Goal: Task Accomplishment & Management: Complete application form

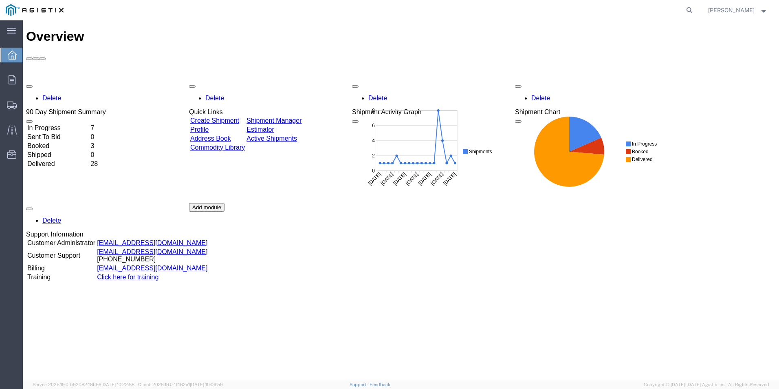
click at [220, 117] on link "Create Shipment" at bounding box center [214, 120] width 49 height 7
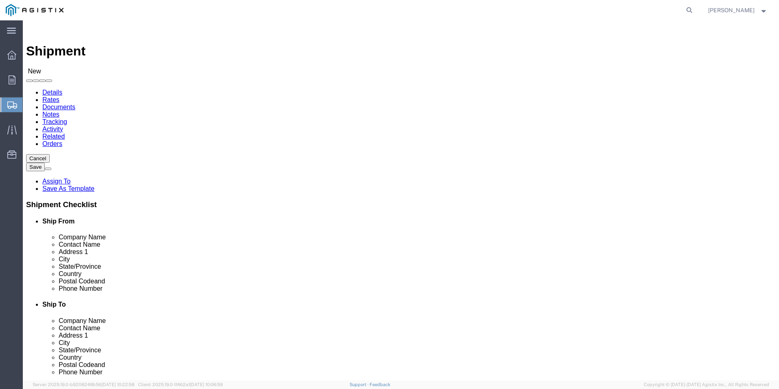
select select
click select "Select PG&E [PERSON_NAME] Ladder Co Inc"
select select "9596"
click select "Select PG&E [PERSON_NAME] Ladder Co Inc"
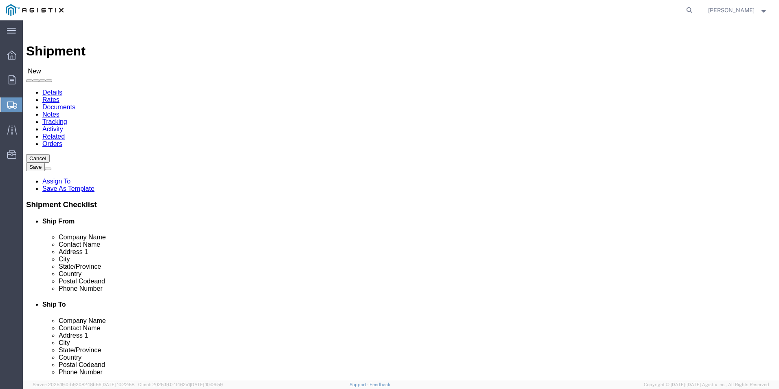
select select "PURCHORD"
select select
click select "Select All Others [GEOGRAPHIC_DATA] [GEOGRAPHIC_DATA] [GEOGRAPHIC_DATA] [GEOGRA…"
select select "23082"
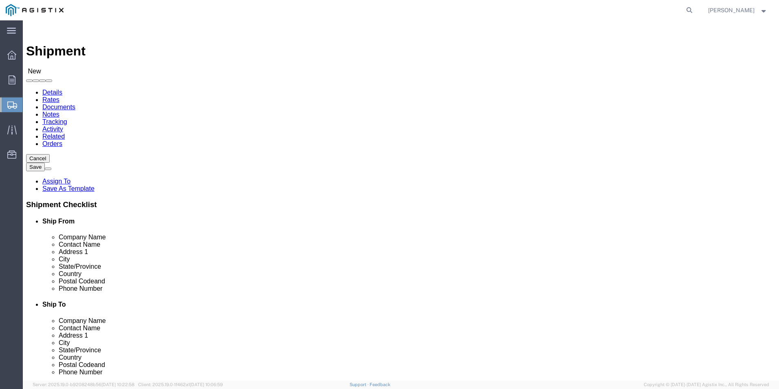
click select "Select All Others [GEOGRAPHIC_DATA] [GEOGRAPHIC_DATA] [GEOGRAPHIC_DATA] [GEOGRA…"
click input "text"
type input "we"
click p "- [PERSON_NAME]. - ([PERSON_NAME]) [STREET_ADDRESS]"
select select
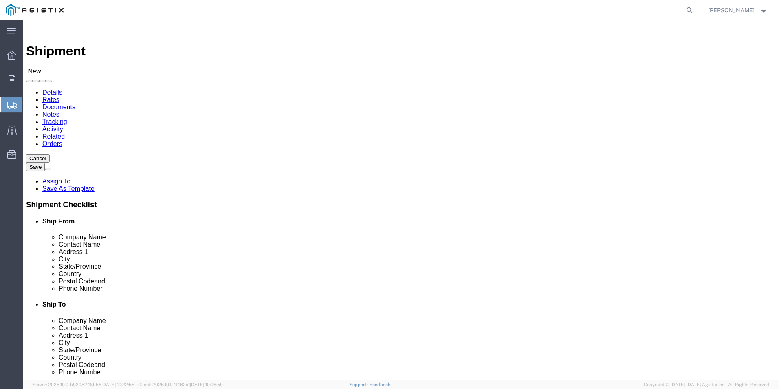
type input "[PERSON_NAME]."
type input "[PERSON_NAME]"
type input "[STREET_ADDRESS]"
type input "[GEOGRAPHIC_DATA]"
type input "79927"
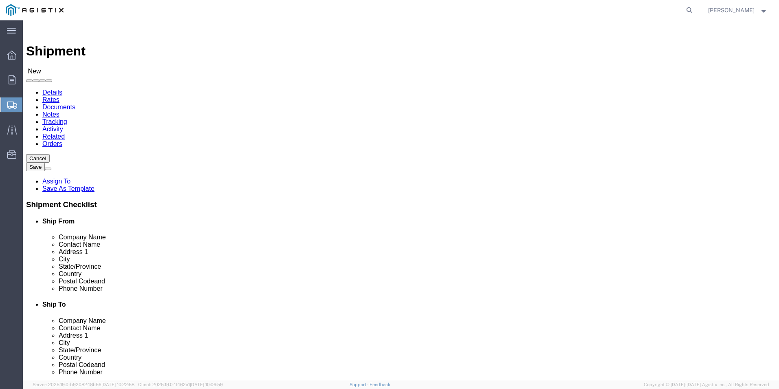
type input "usa"
select select "[GEOGRAPHIC_DATA]"
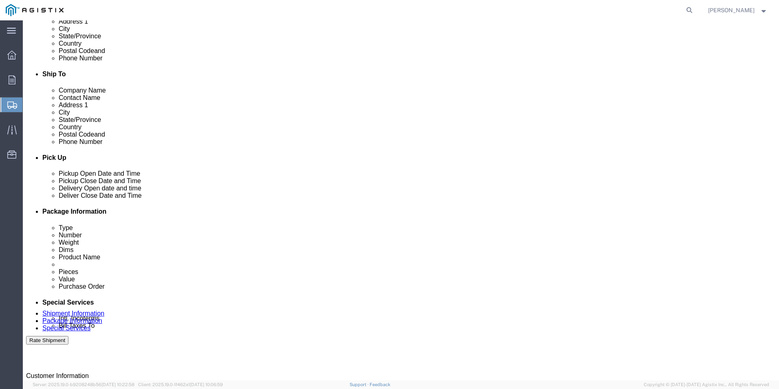
scroll to position [245, 0]
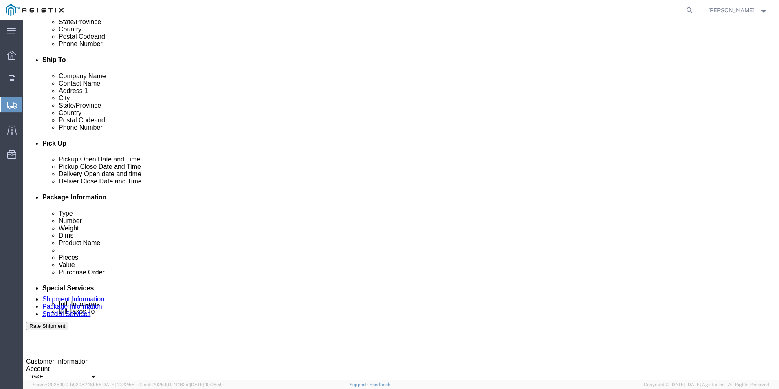
type input "[PERSON_NAME]."
click input "text"
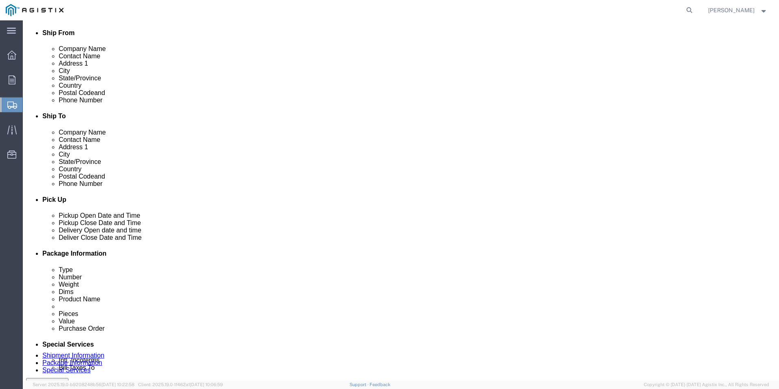
scroll to position [0, 0]
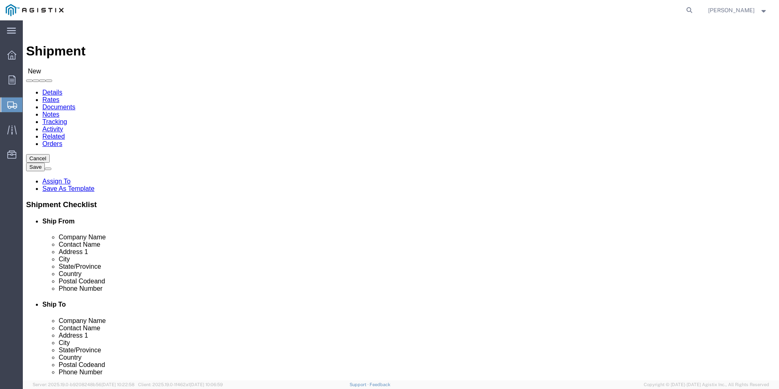
type input "[PHONE_NUMBER]"
click input "text"
type input "P"
click div "- PG&E - ([PERSON_NAME]) [STREET_ADDRESS][PERSON_NAME]"
select select
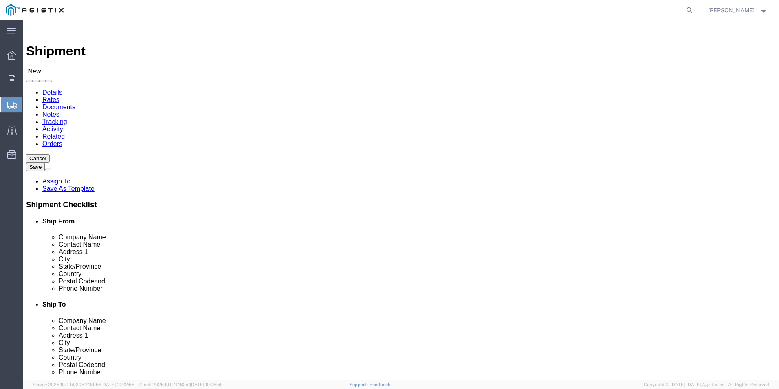
type input "PG&E"
type input "[PERSON_NAME]"
type input "[STREET_ADDRESS][PERSON_NAME]"
type input "El Cerrito"
type input "94530"
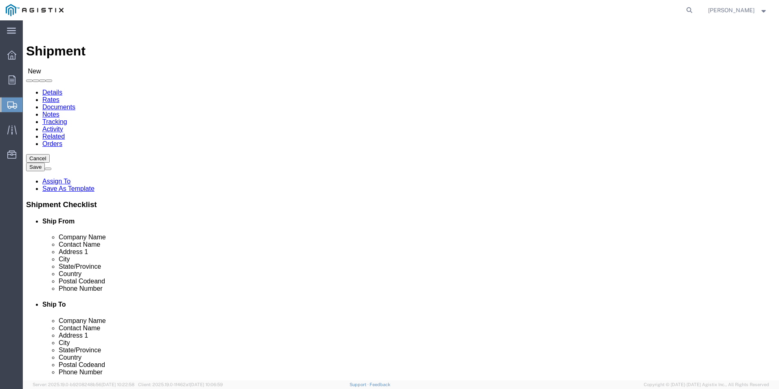
type input "[PHONE_NUMBER]"
type input "[EMAIL_ADDRESS][DOMAIN_NAME]"
checkbox input "true"
select select "CA"
type input "PG&E"
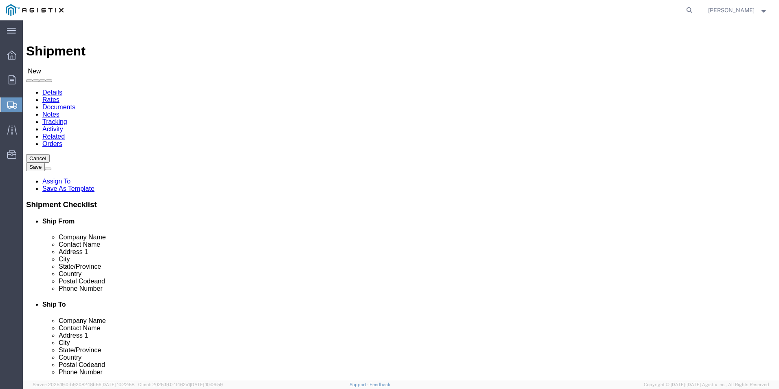
drag, startPoint x: 458, startPoint y: 236, endPoint x: 402, endPoint y: 225, distance: 57.3
click div "Location My Profile Location (OBSOLETE) [PERSON_NAME] SC - GC TRAILER (OBSOLETE…"
type input "[PERSON_NAME]"
type input "[STREET_ADDRESS]"
select select
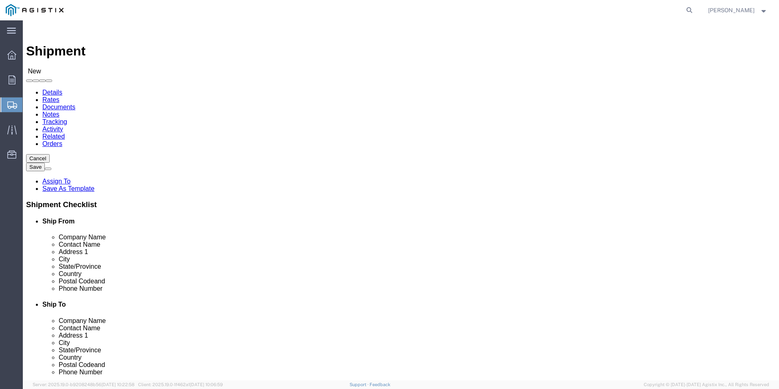
drag, startPoint x: 432, startPoint y: 280, endPoint x: 408, endPoint y: 279, distance: 24.1
click input "El Cerrito"
type input "[GEOGRAPHIC_DATA]"
select select
type input "93308"
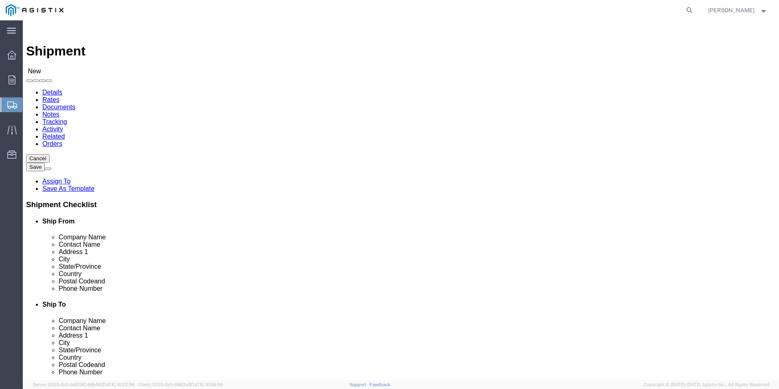
select select
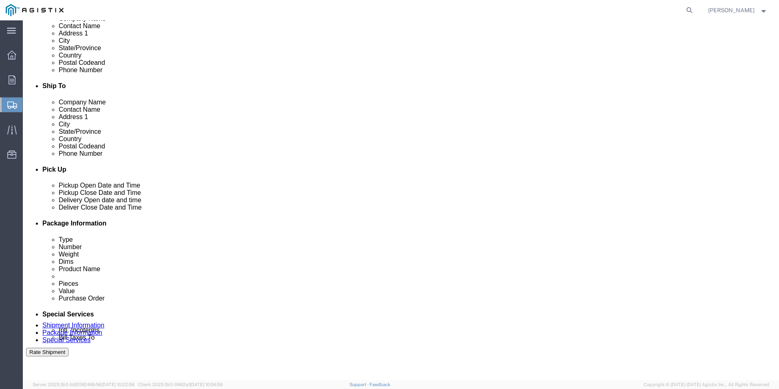
scroll to position [163, 0]
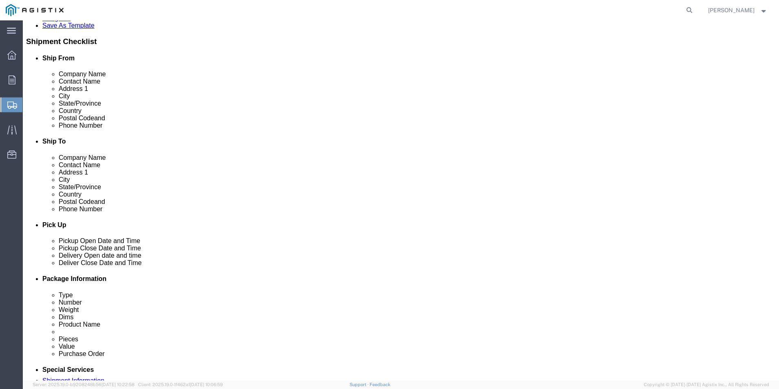
drag, startPoint x: 455, startPoint y: 181, endPoint x: 417, endPoint y: 175, distance: 37.9
click input "[PHONE_NUMBER]"
type input "[PHONE_NUMBER]"
drag, startPoint x: 460, startPoint y: 194, endPoint x: 412, endPoint y: 196, distance: 47.7
click div "[EMAIL_ADDRESS][DOMAIN_NAME]"
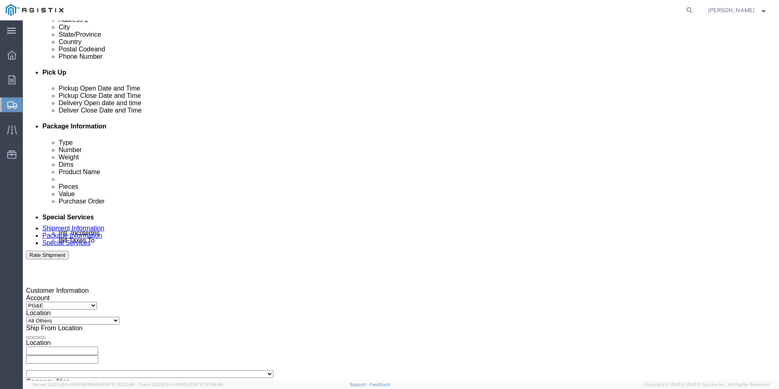
scroll to position [367, 0]
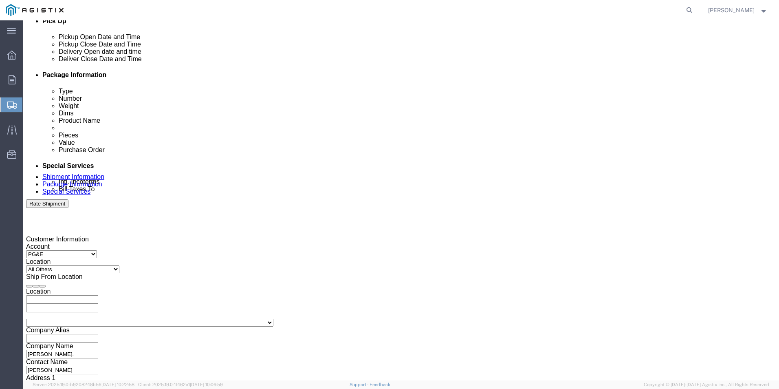
checkbox input "false"
click div "[DATE] 3:00 PM"
click input "3:00 PM"
click icon
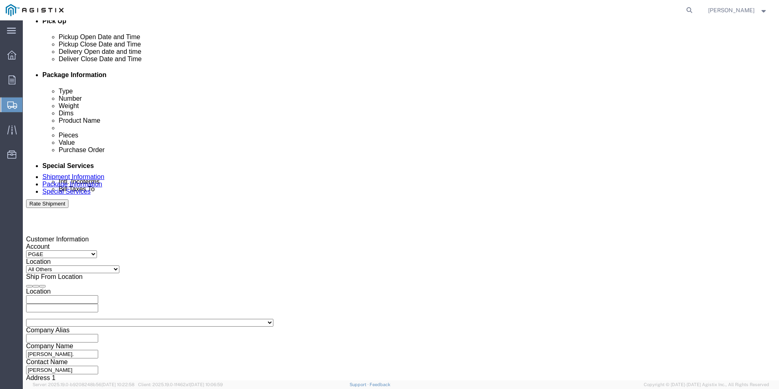
click input "3:00 PM"
type input "7:00 AM"
click button "Apply"
click icon
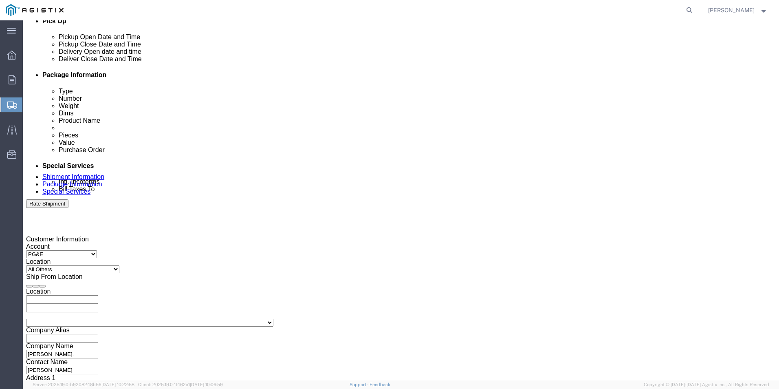
click div "[DATE] 8:00 AM"
type input "5:00 pm"
click div
type input "7:00 AM"
click button "Apply"
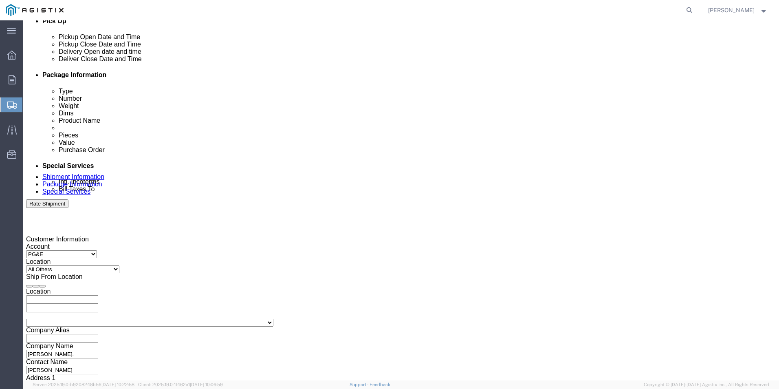
click div
type input "5:00 PM"
click button "Apply"
click input "text"
paste input "2701246828"
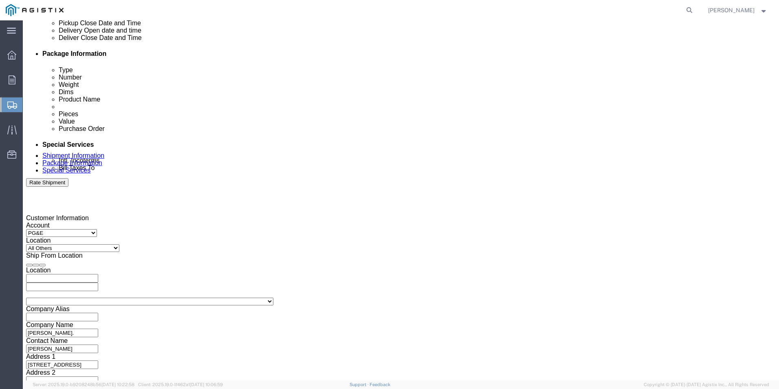
scroll to position [407, 0]
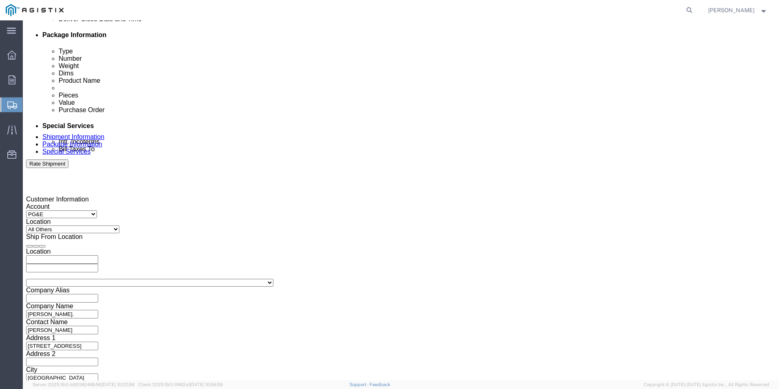
type input "2701246828"
click button "Continue"
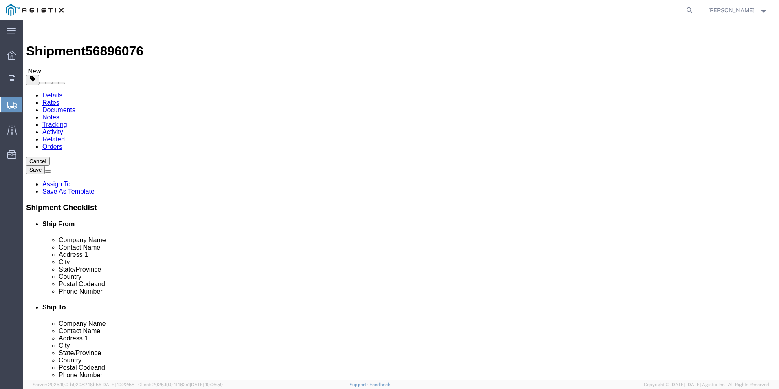
click select "Select Bulk Bundle(s) Cardboard Box(es) Carton(s) Crate(s) Drum(s) (Fiberboard)…"
select select "YRPK"
click select "Select Bulk Bundle(s) Cardboard Box(es) Carton(s) Crate(s) Drum(s) (Fiberboard)…"
click input "text"
type input "96"
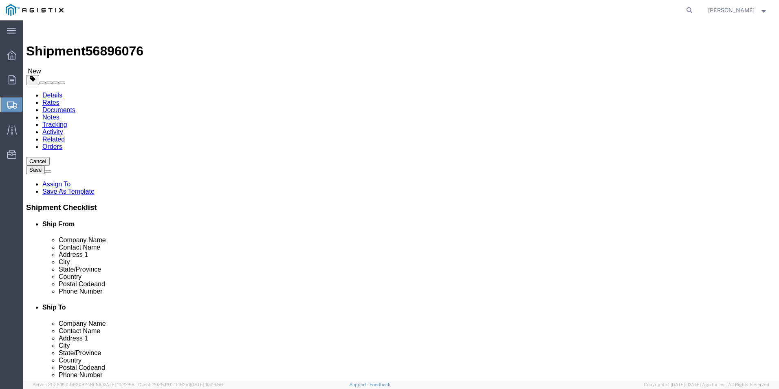
type input "24"
click input "0.00"
drag, startPoint x: 134, startPoint y: 187, endPoint x: 100, endPoint y: 189, distance: 33.9
click div "Weight 0.00 Select kgs lbs Ship. t°"
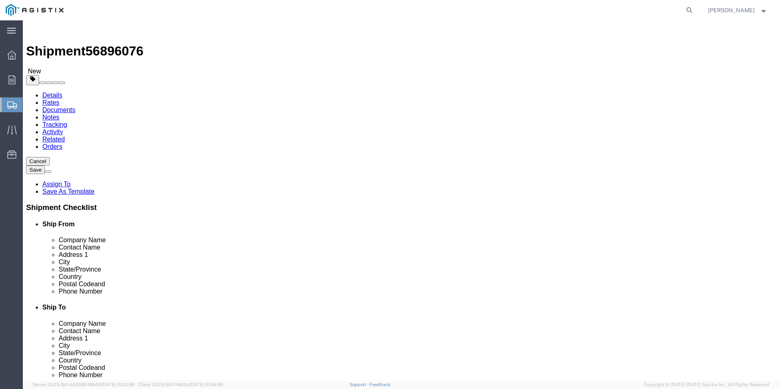
type input "37"
click button "Continue"
click link "Package Information"
click link "Add Content"
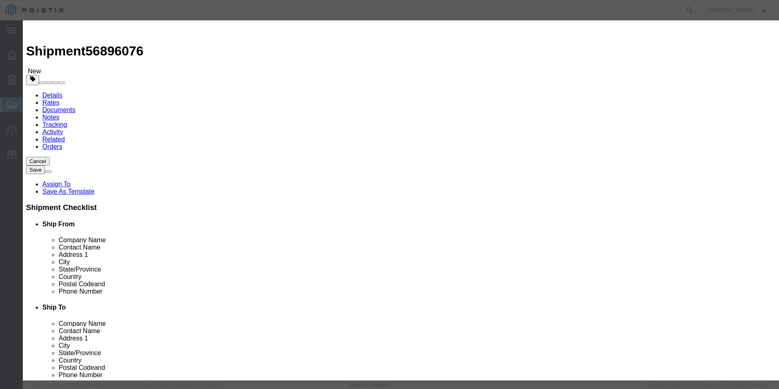
click input "text"
type input "Ladder"
type input "1227.80"
drag, startPoint x: 252, startPoint y: 78, endPoint x: 237, endPoint y: 76, distance: 14.8
click input "0"
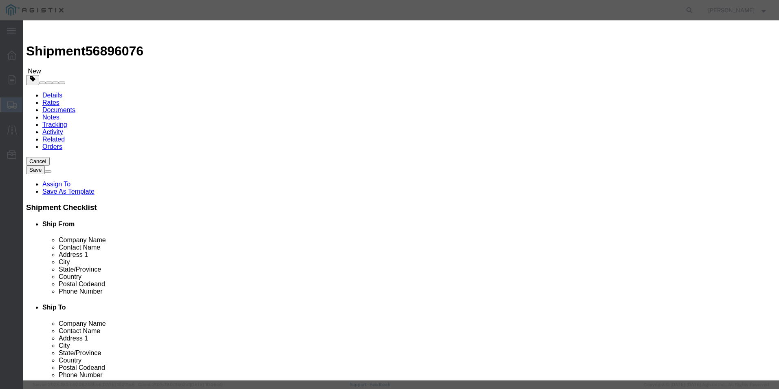
type input "2"
type input "2455.6"
click button "Save & Close"
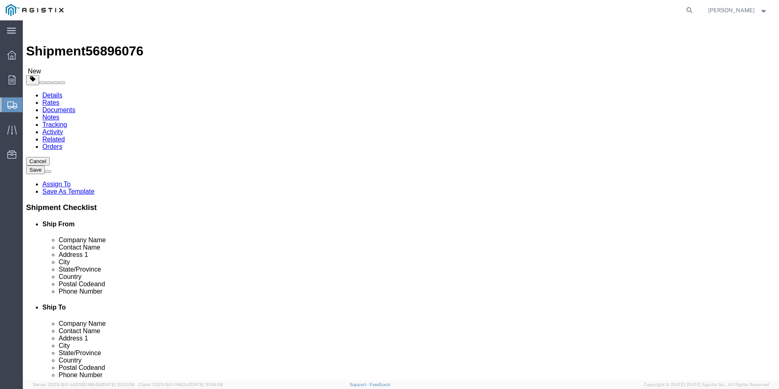
click button "Rate Shipment"
